Goal: Transaction & Acquisition: Subscribe to service/newsletter

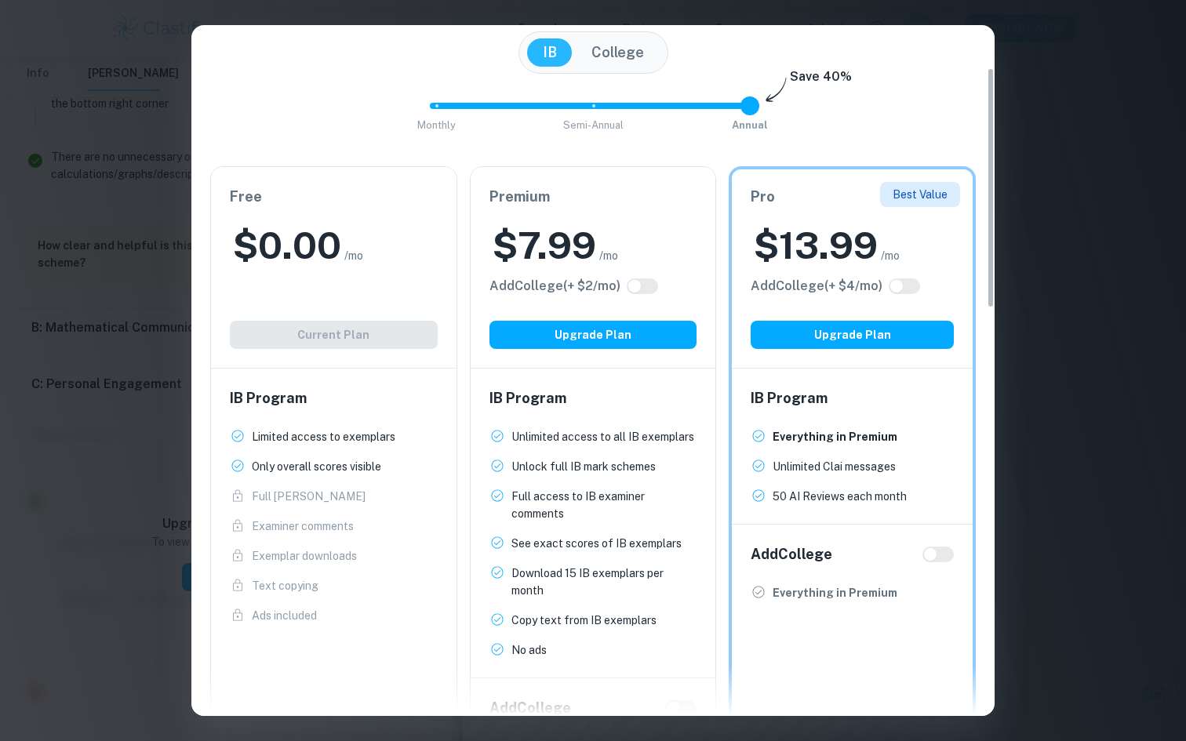
scroll to position [155, 0]
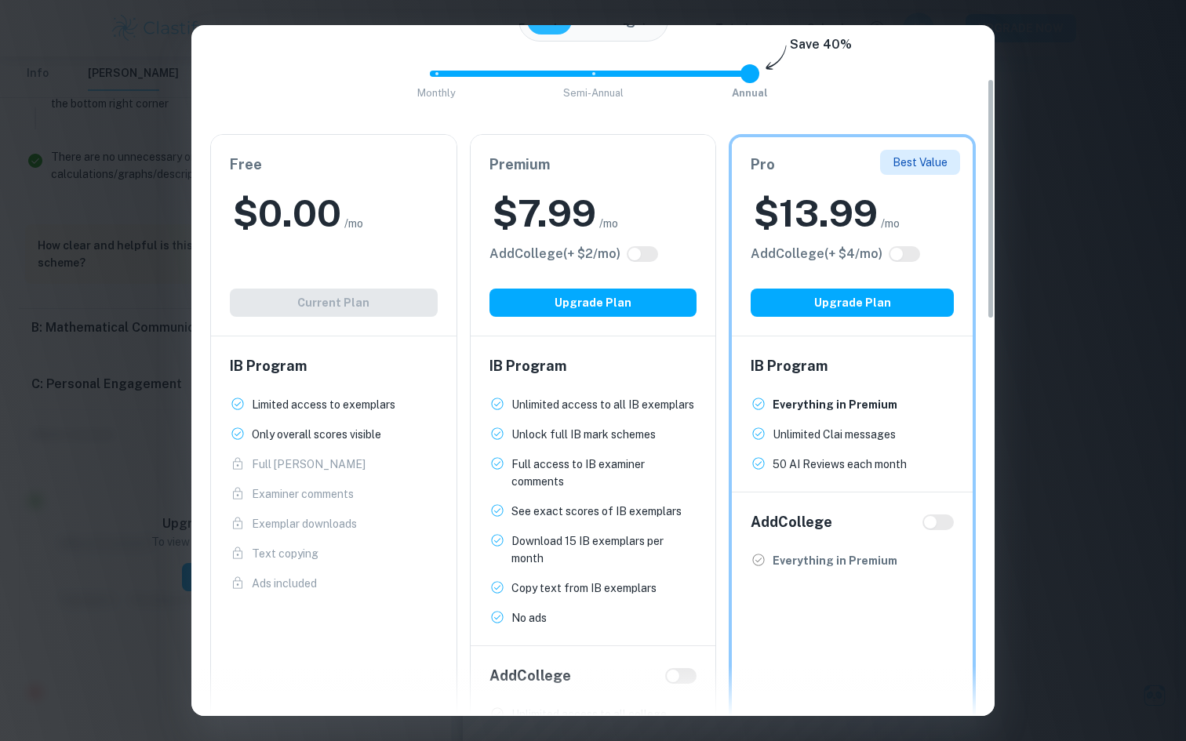
click at [648, 255] on input "checkbox" at bounding box center [635, 254] width 38 height 13
checkbox input "true"
click at [648, 255] on input "checkbox" at bounding box center [650, 254] width 38 height 13
checkbox input "false"
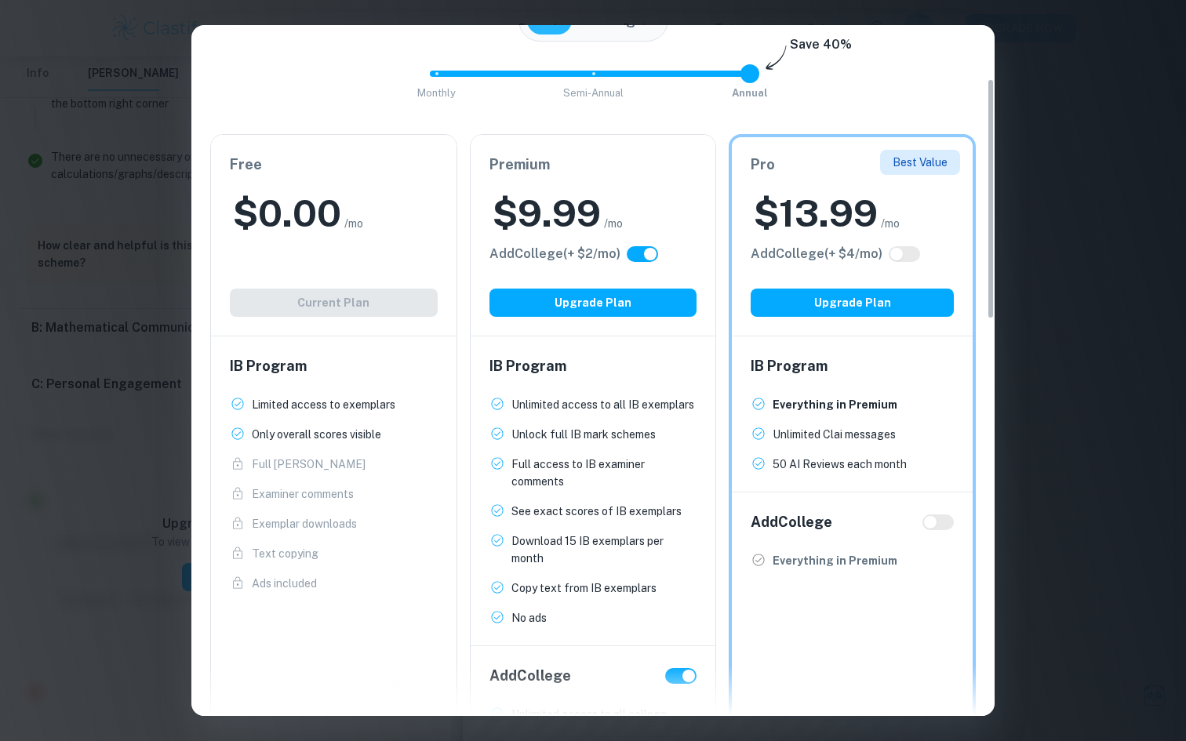
checkbox input "false"
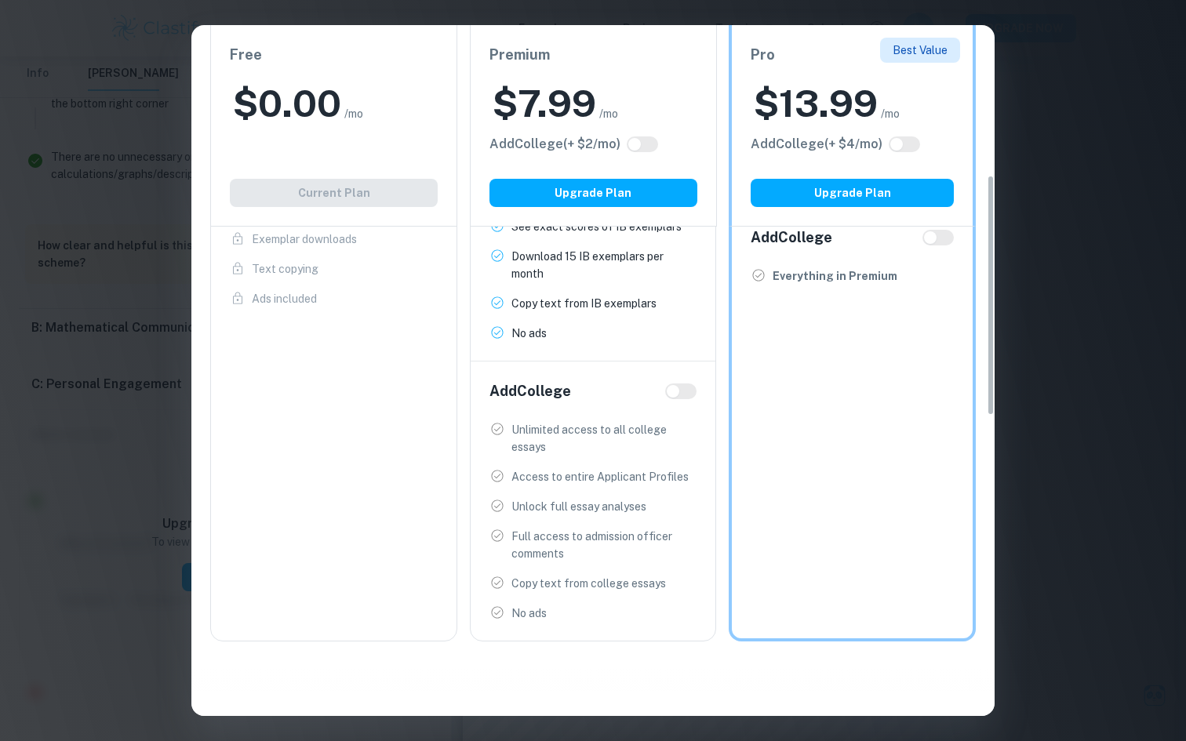
scroll to position [454, 0]
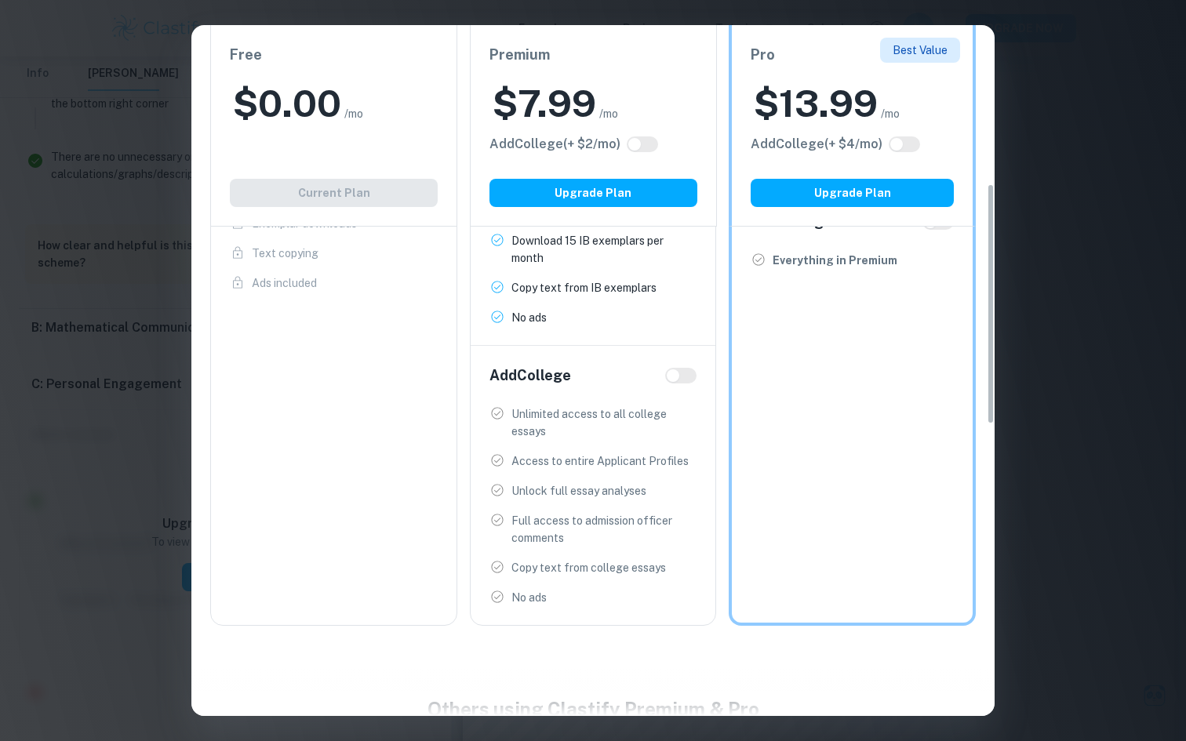
click at [610, 413] on p "Unlimited access to all college essays" at bounding box center [604, 423] width 186 height 35
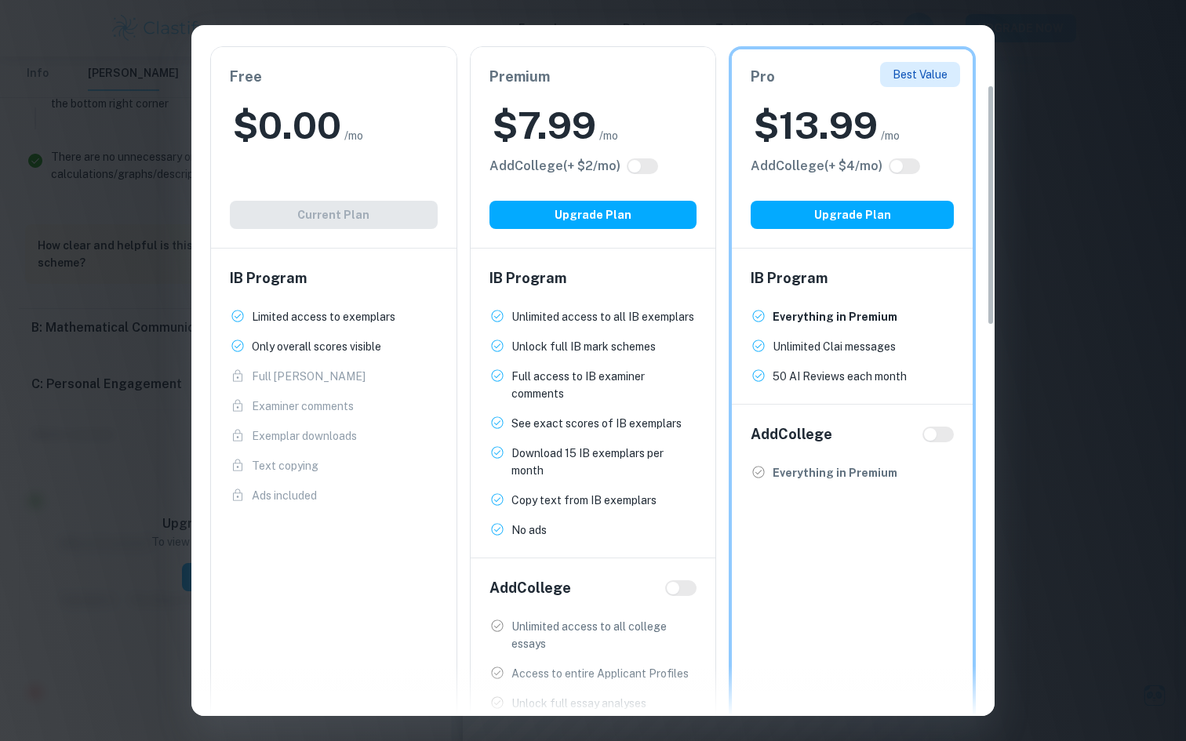
scroll to position [0, 0]
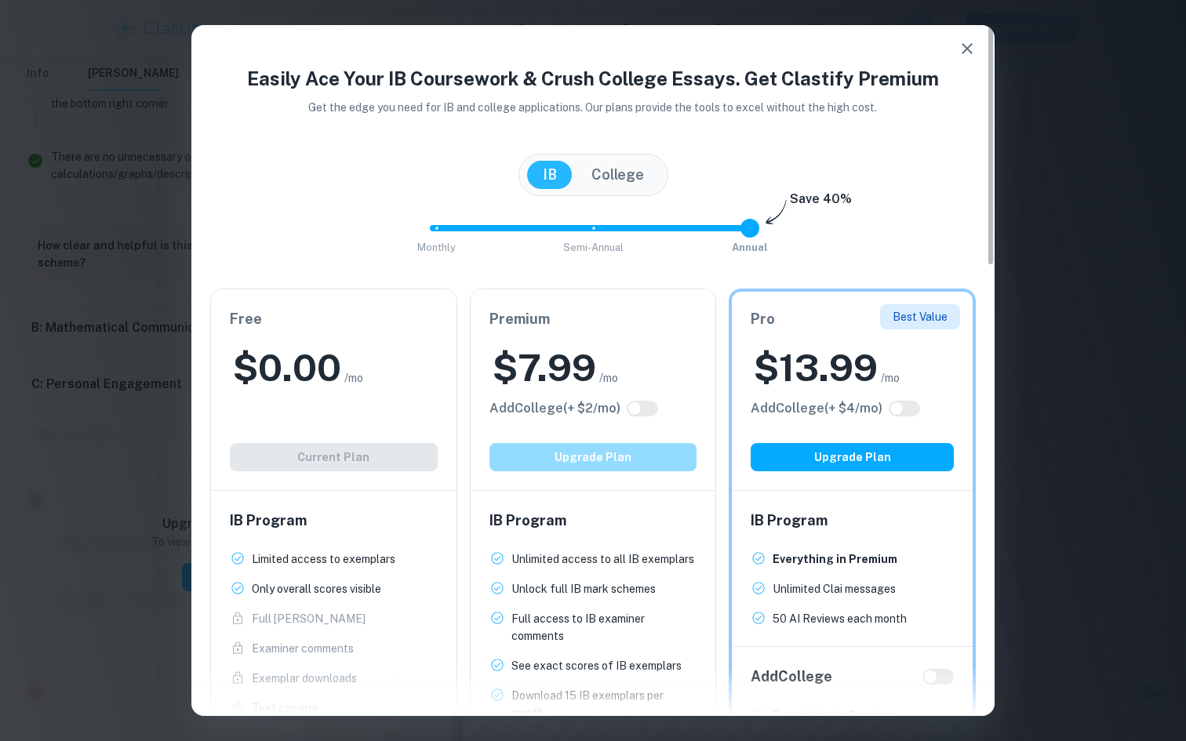
click at [568, 459] on button "Upgrade Plan" at bounding box center [593, 457] width 208 height 28
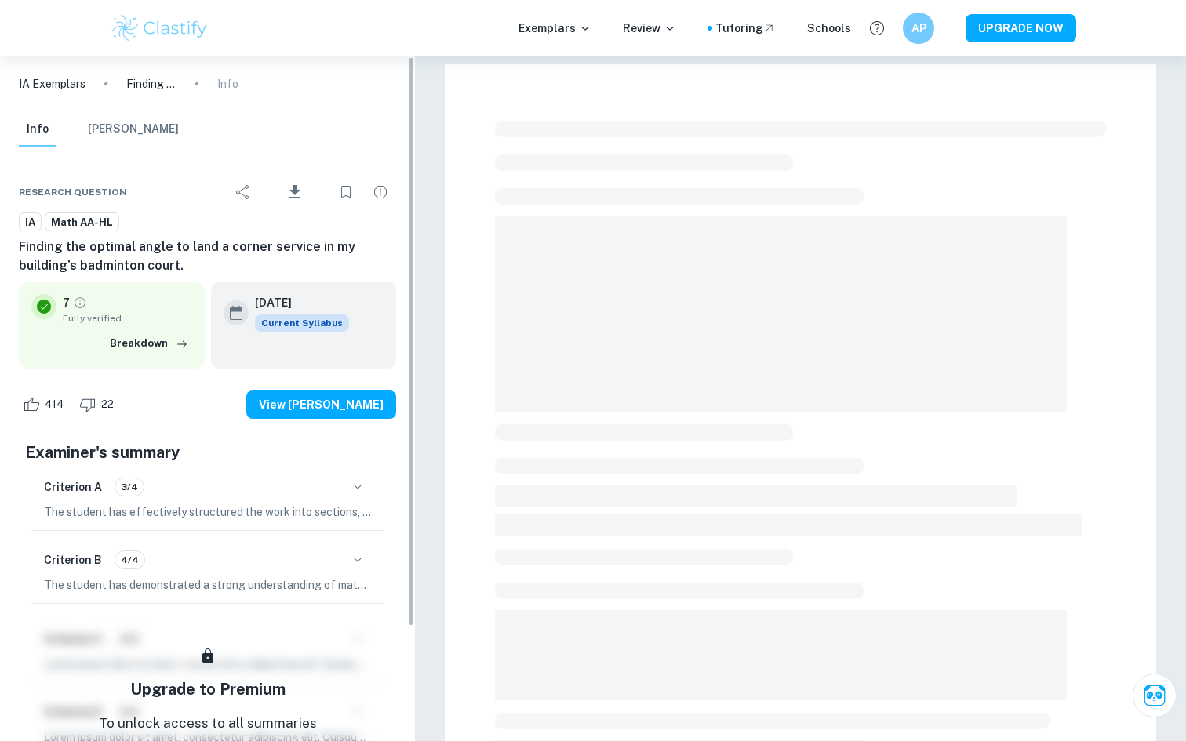
checkbox input "true"
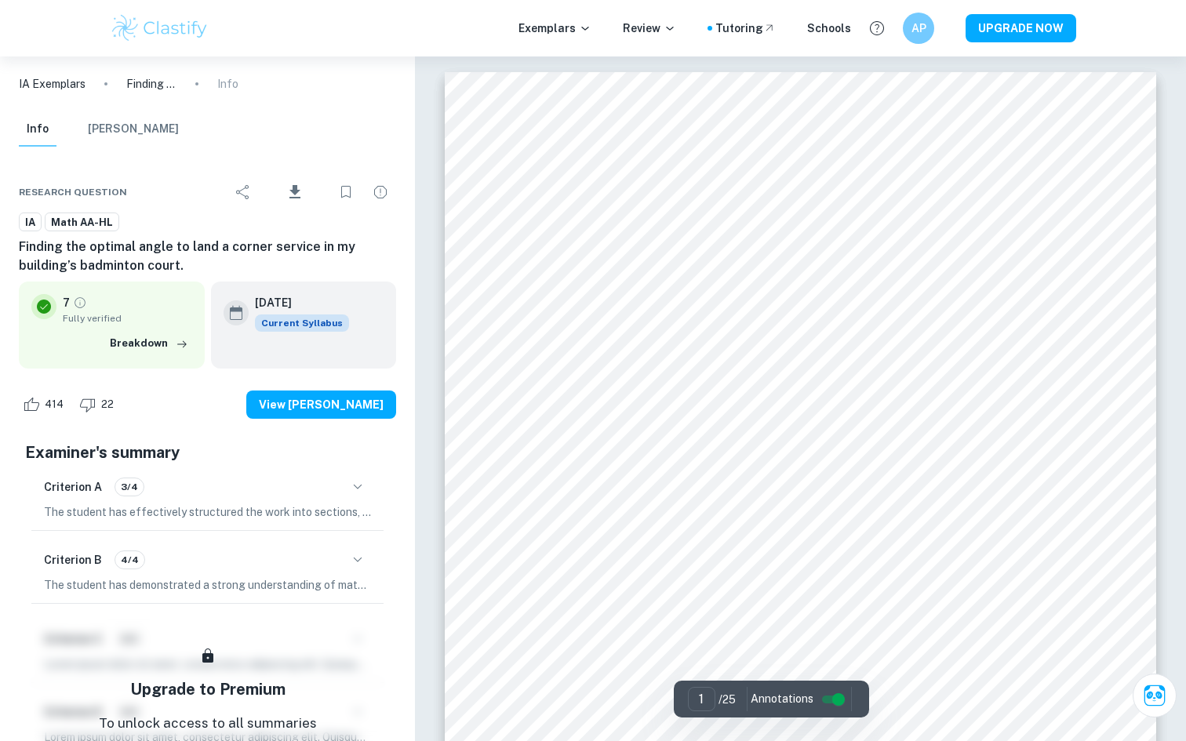
click at [917, 38] on div "AP" at bounding box center [918, 28] width 31 height 31
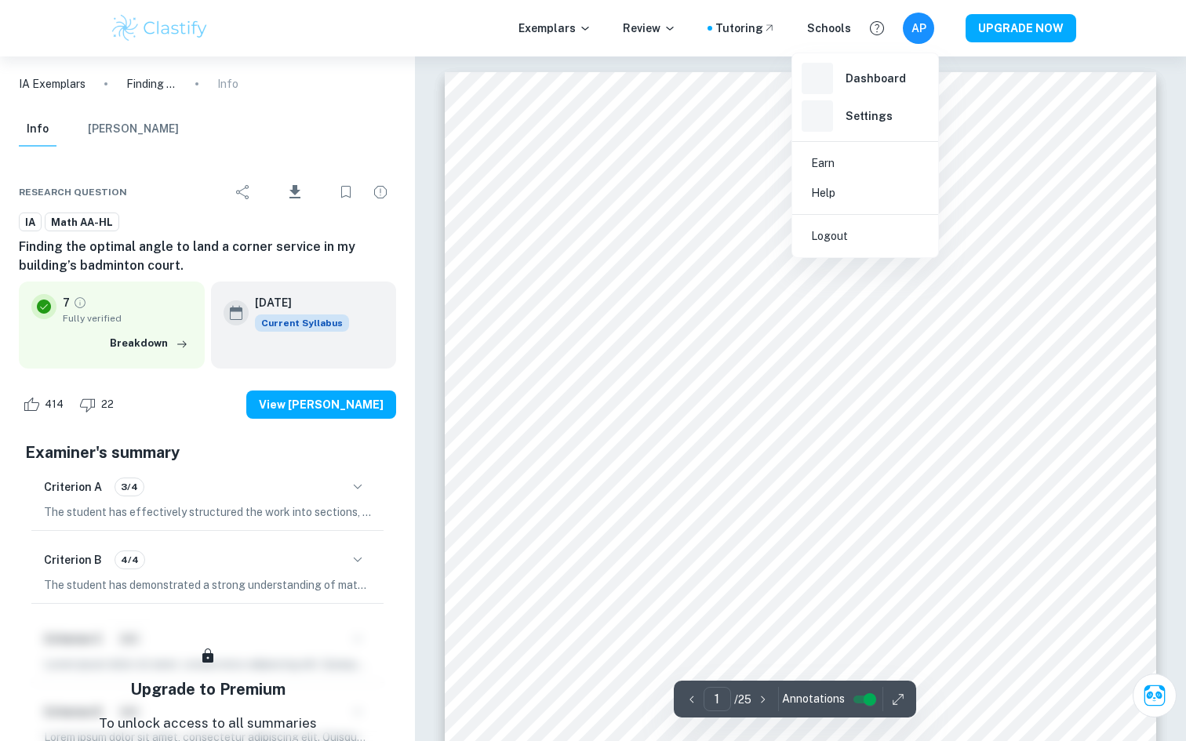
click at [923, 24] on div at bounding box center [593, 370] width 1186 height 741
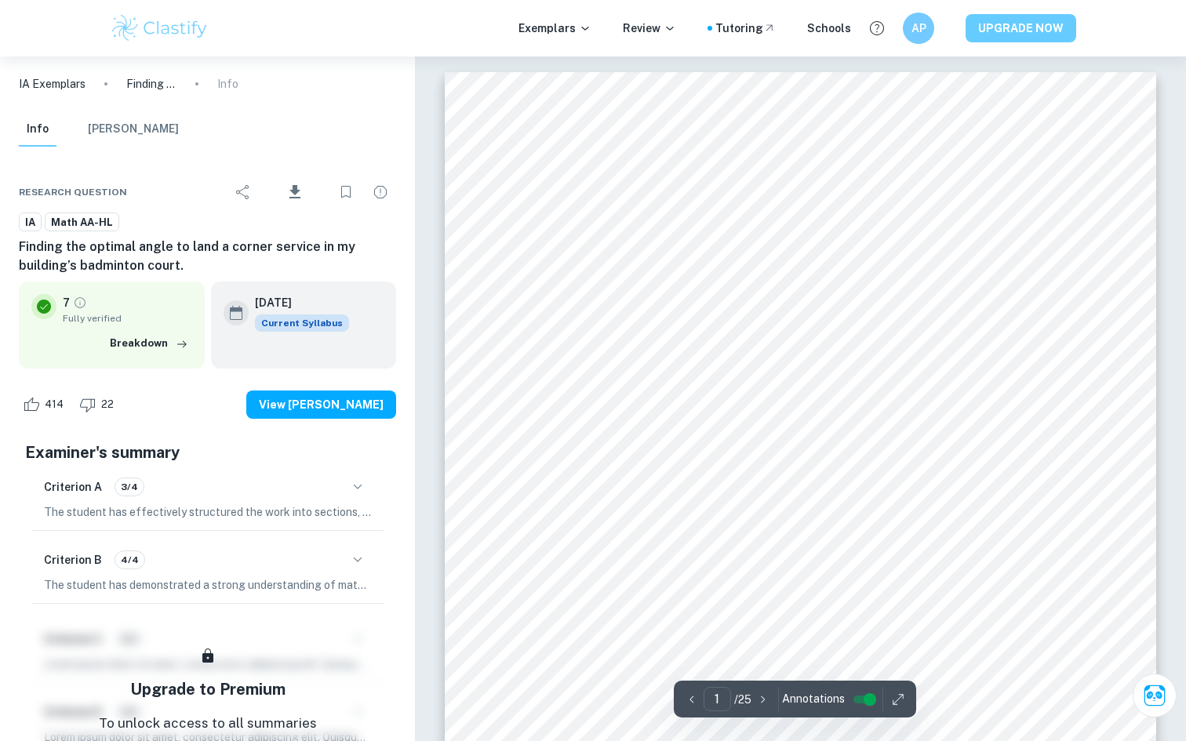
click at [1020, 24] on button "UPGRADE NOW" at bounding box center [1021, 28] width 111 height 28
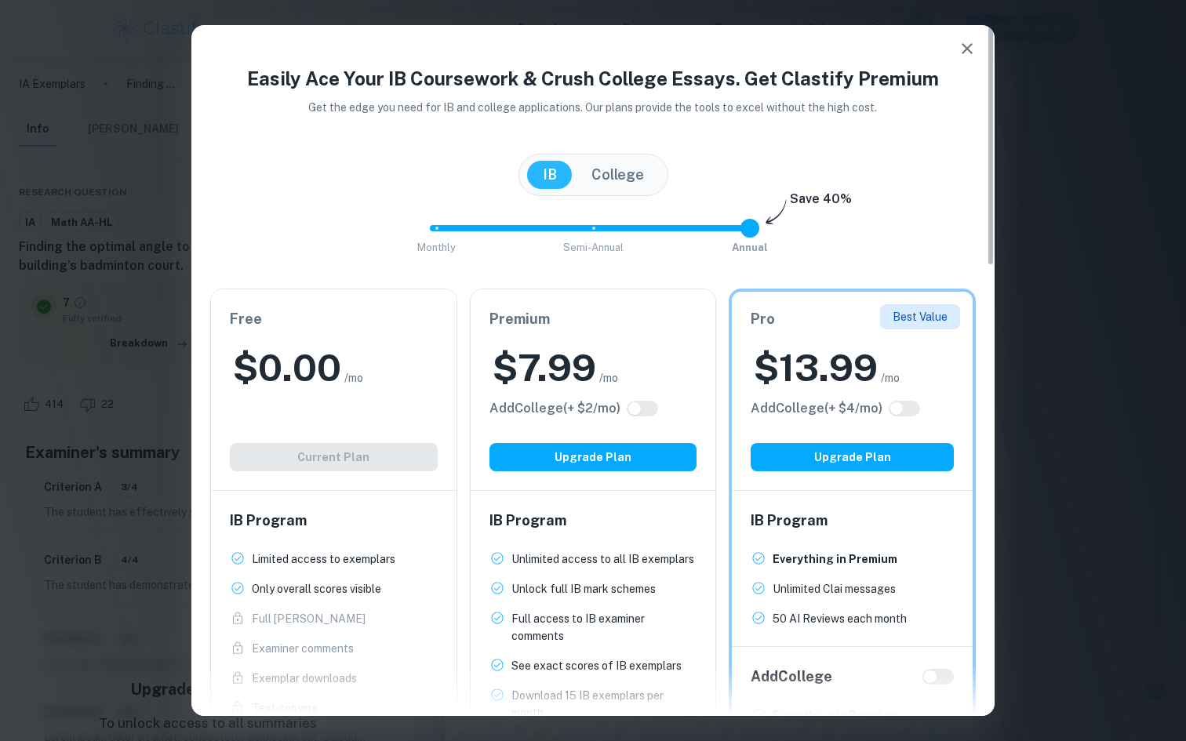
click at [638, 404] on input "checkbox" at bounding box center [635, 408] width 38 height 13
checkbox input "true"
click at [642, 409] on input "checkbox" at bounding box center [650, 408] width 38 height 13
checkbox input "false"
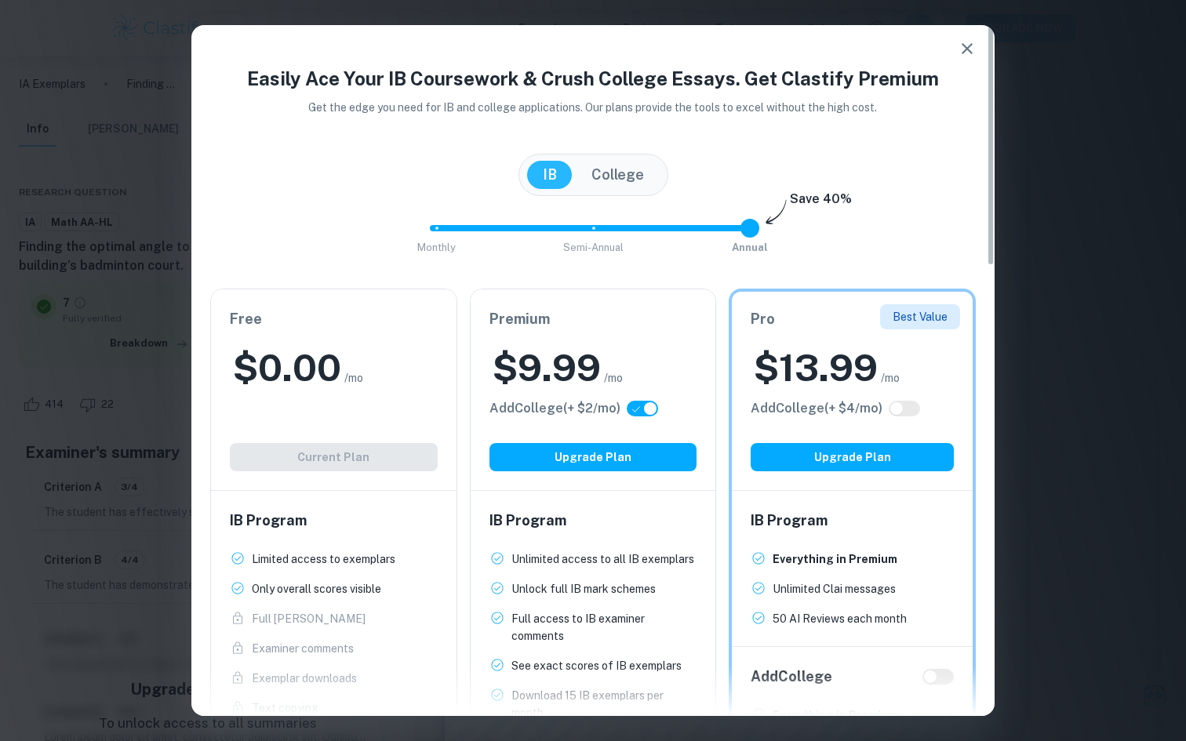
checkbox input "false"
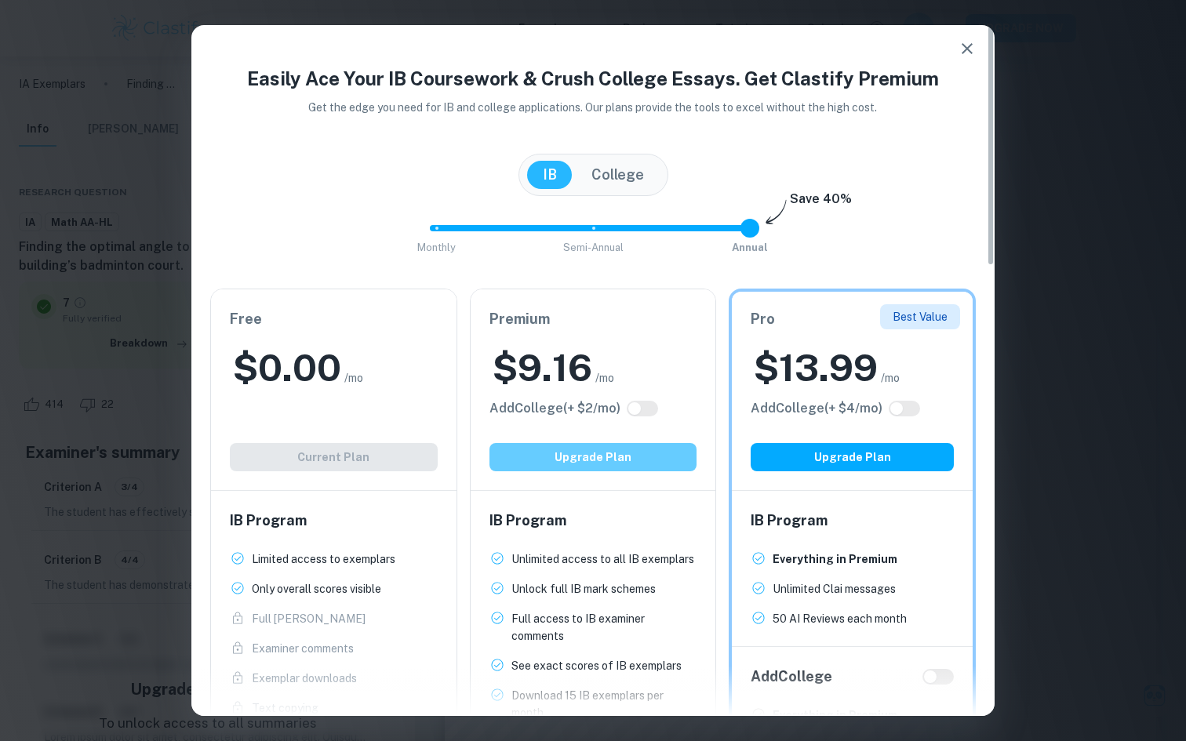
click at [642, 462] on button "Upgrade Plan" at bounding box center [593, 457] width 208 height 28
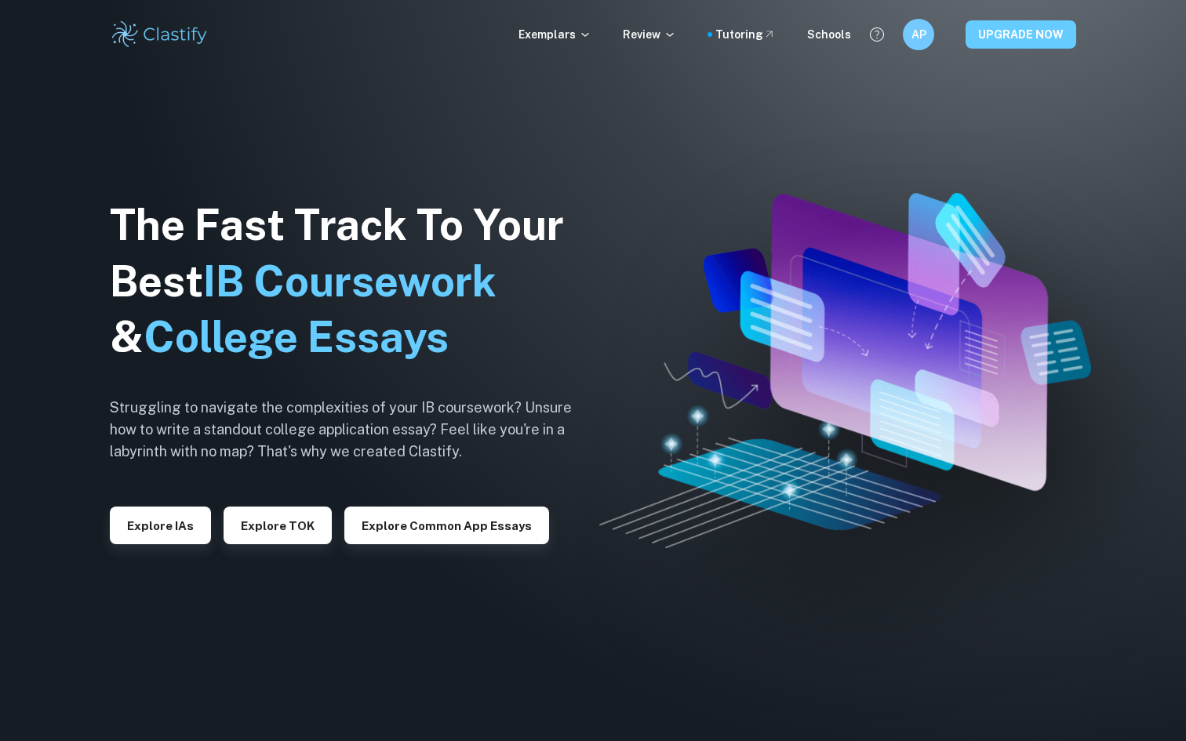
click at [1004, 37] on button "UPGRADE NOW" at bounding box center [1021, 34] width 111 height 28
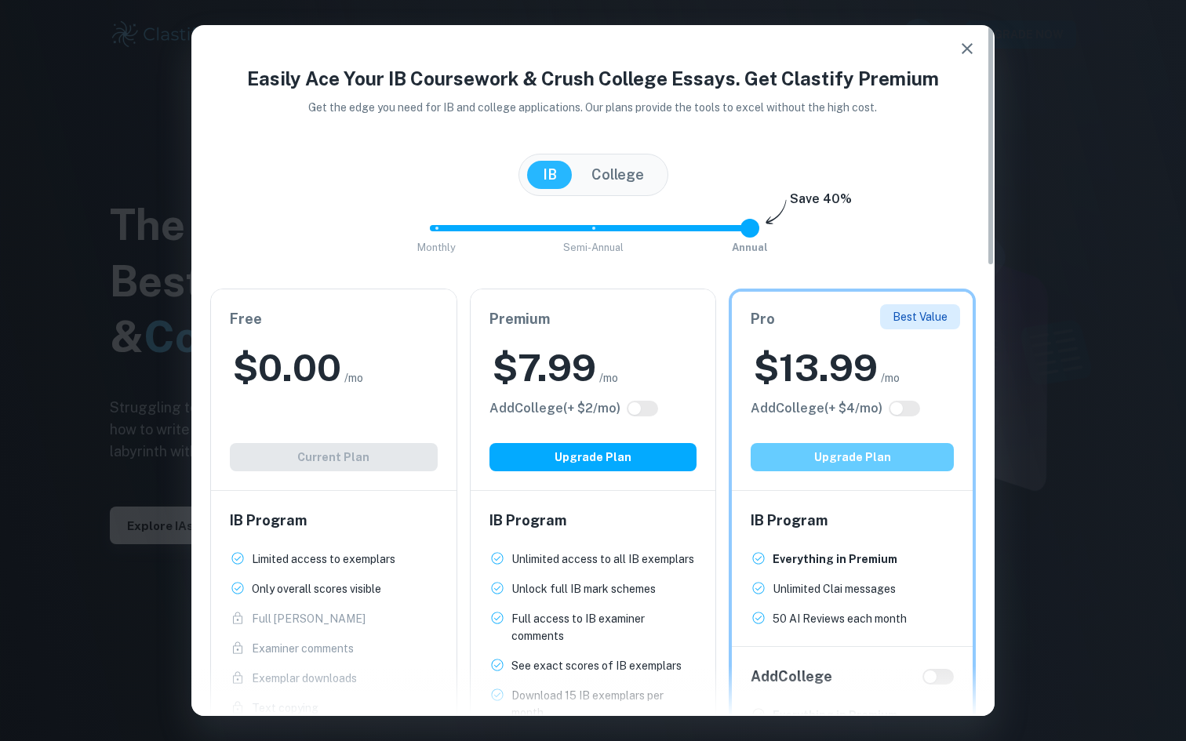
click at [806, 449] on button "Upgrade Plan" at bounding box center [852, 457] width 203 height 28
click at [580, 182] on button "College" at bounding box center [618, 175] width 84 height 28
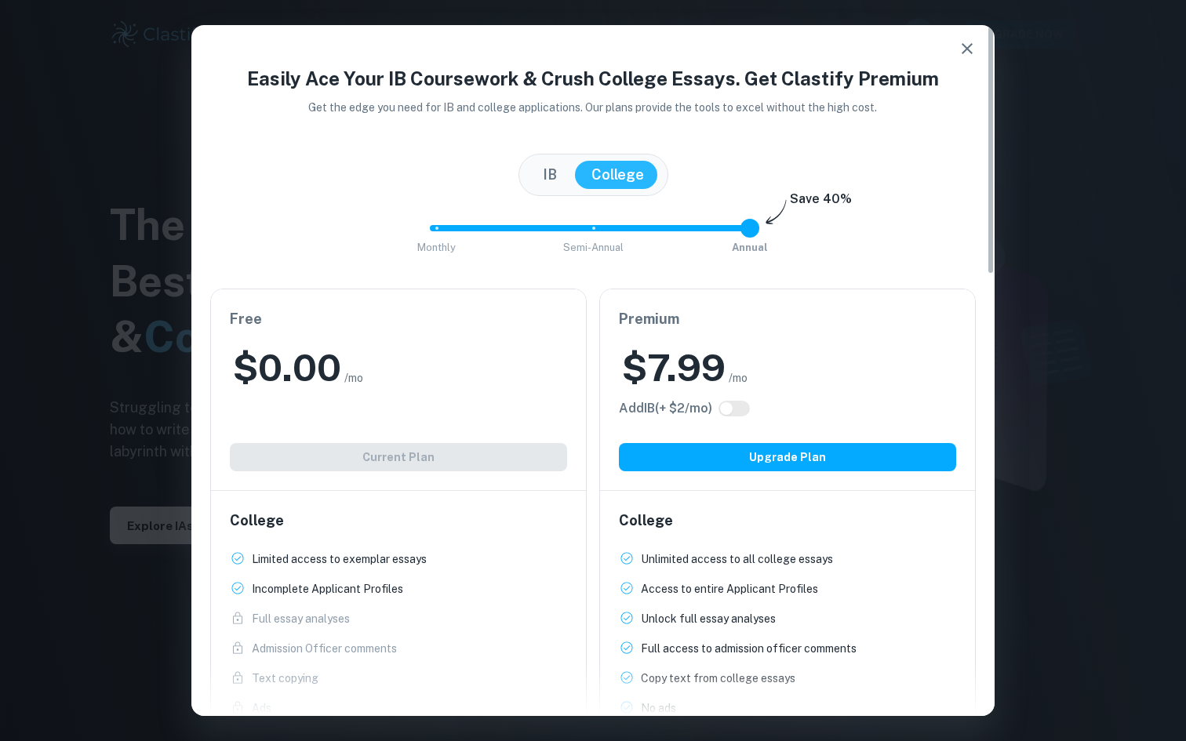
click at [740, 411] on input "checkbox" at bounding box center [726, 408] width 38 height 13
checkbox input "true"
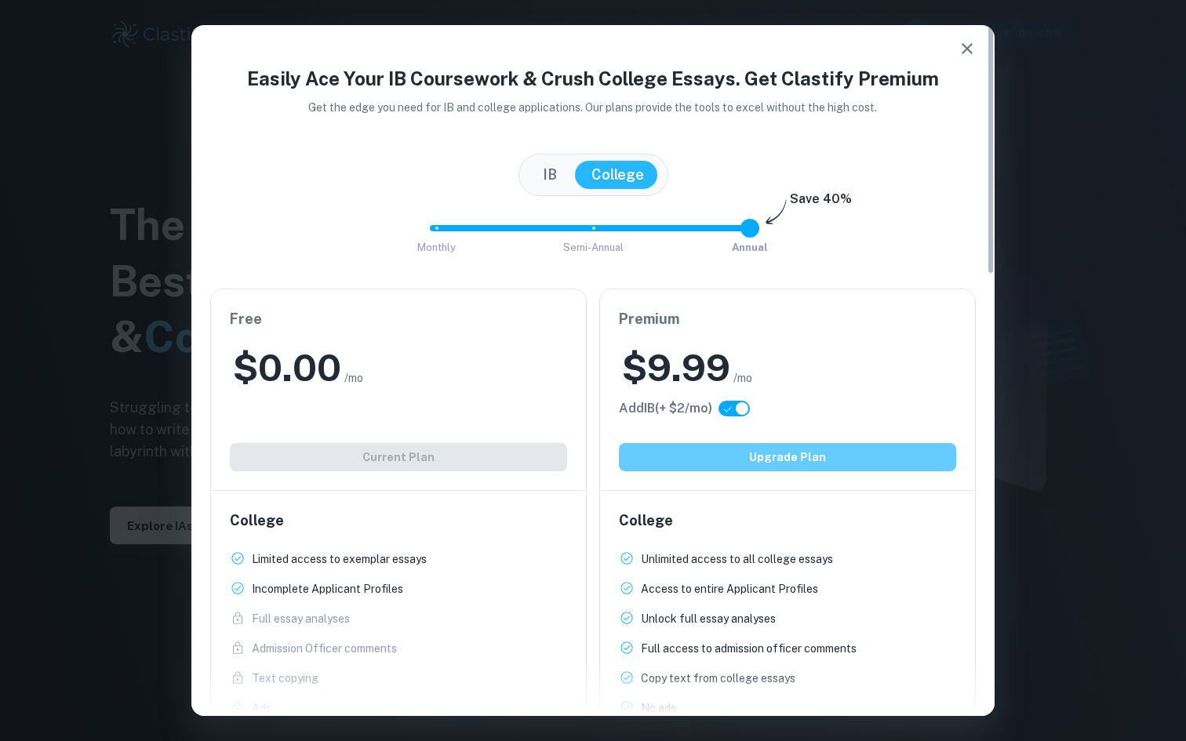
click at [729, 467] on button "Upgrade Plan" at bounding box center [787, 457] width 337 height 28
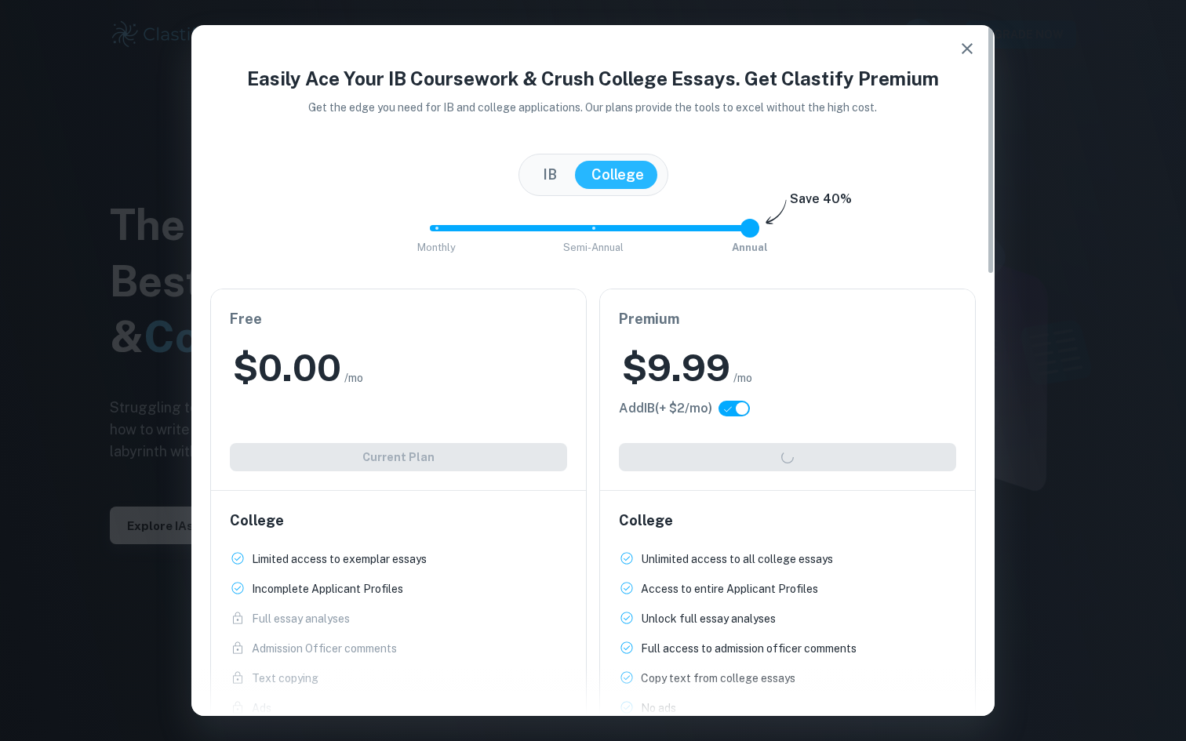
click at [743, 413] on input "checkbox" at bounding box center [742, 408] width 38 height 13
checkbox input "false"
click at [551, 167] on button "IB" at bounding box center [549, 175] width 45 height 28
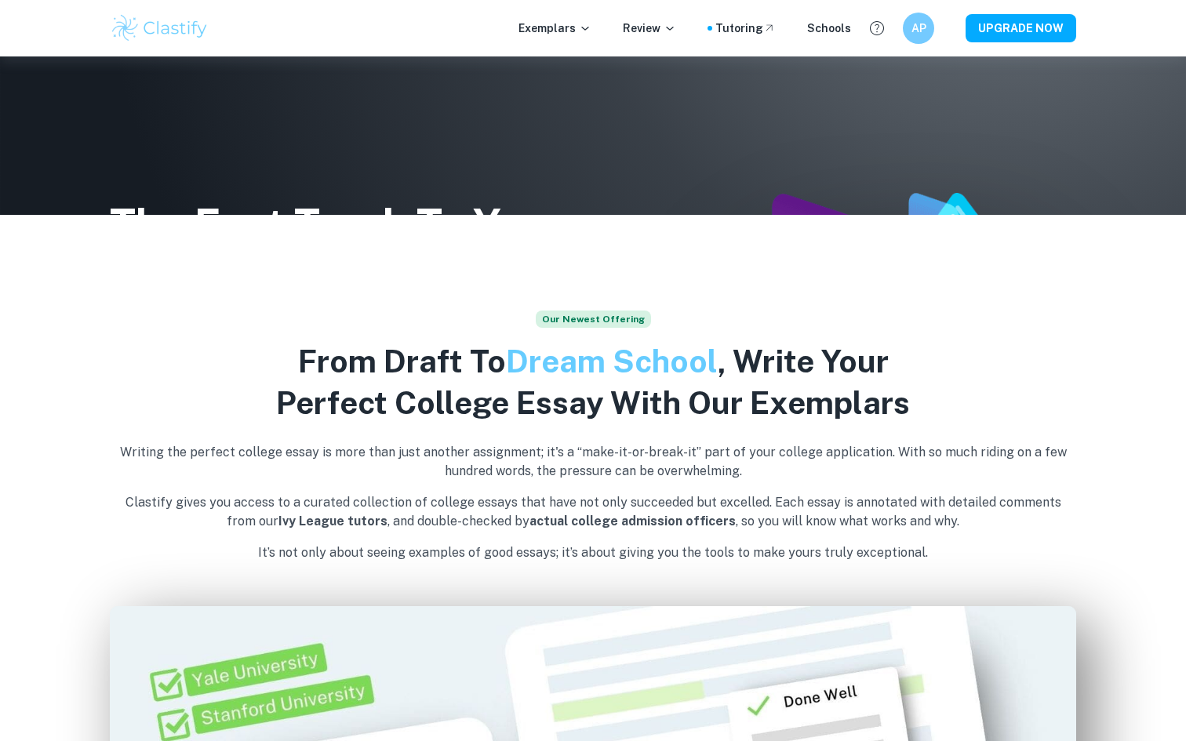
scroll to position [359, 0]
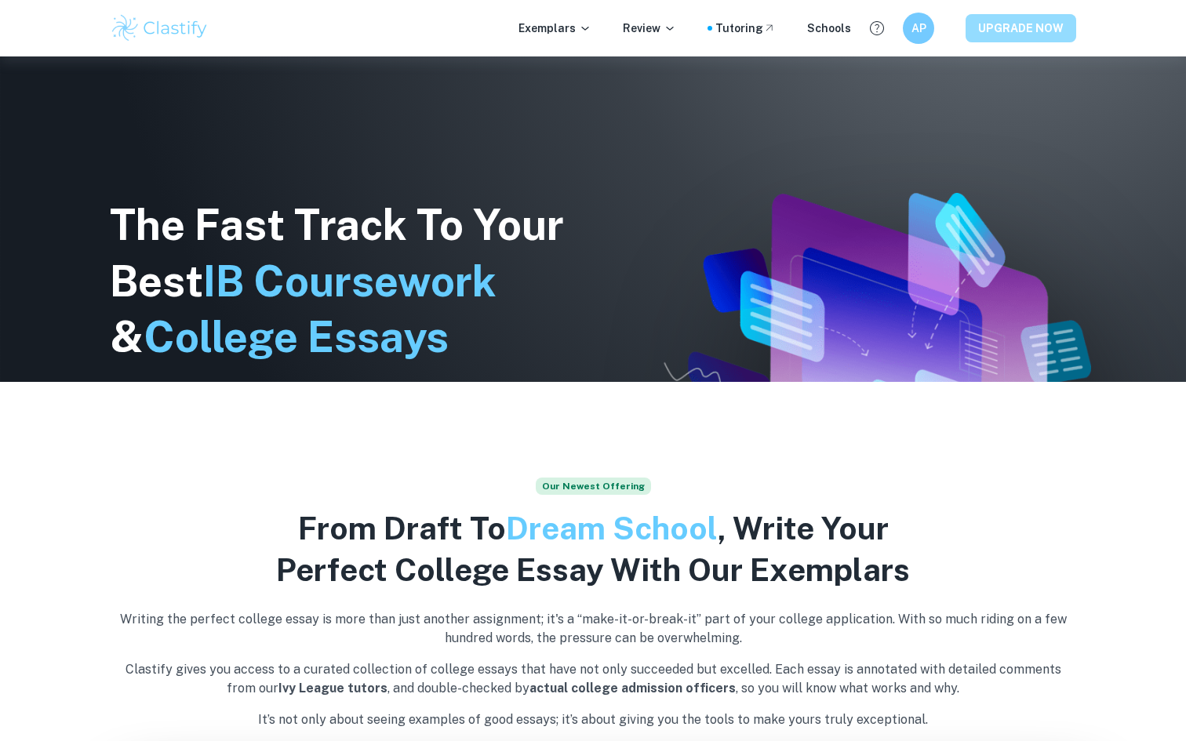
click at [1049, 34] on button "UPGRADE NOW" at bounding box center [1021, 28] width 111 height 28
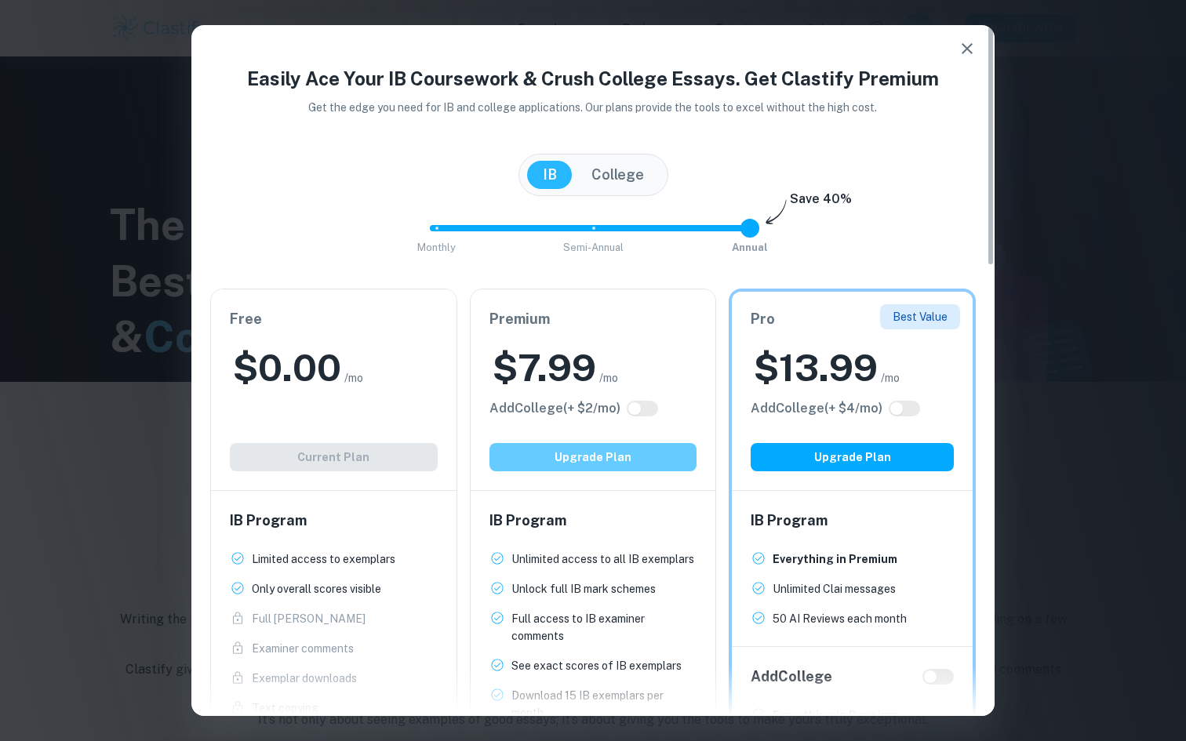
click at [592, 447] on button "Upgrade Plan" at bounding box center [593, 457] width 208 height 28
